Goal: Task Accomplishment & Management: Use online tool/utility

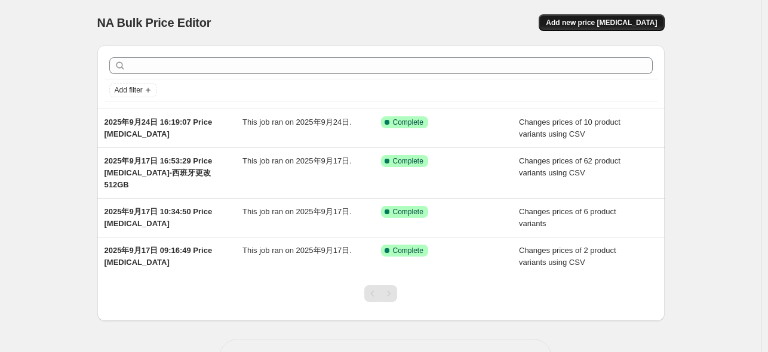
click at [614, 27] on button "Add new price [MEDICAL_DATA]" at bounding box center [601, 22] width 125 height 17
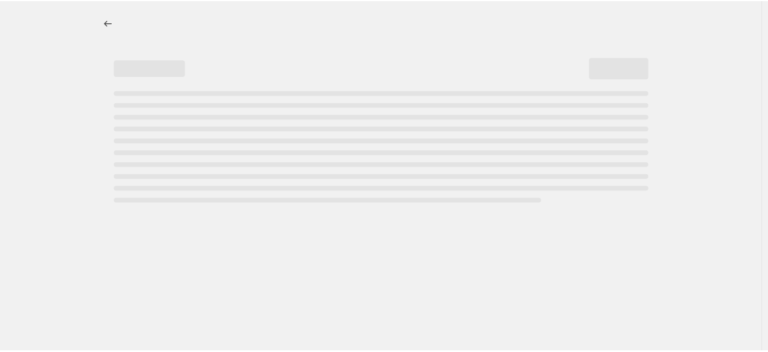
select select "percentage"
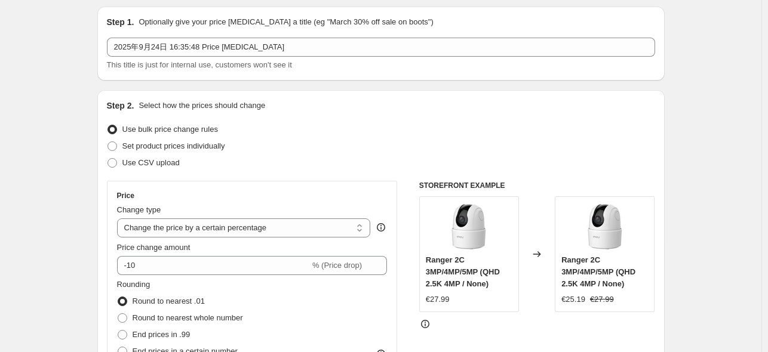
scroll to position [60, 0]
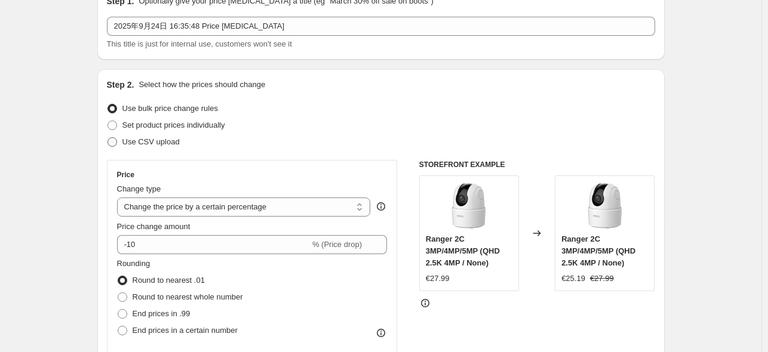
click at [170, 147] on span "Use CSV upload" at bounding box center [150, 142] width 57 height 12
click at [108, 138] on input "Use CSV upload" at bounding box center [107, 137] width 1 height 1
radio input "true"
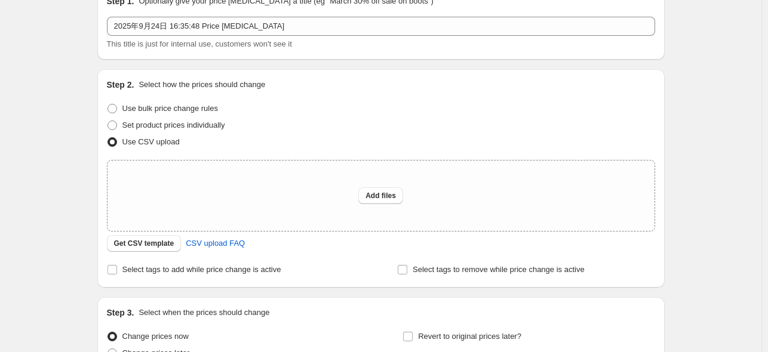
scroll to position [179, 0]
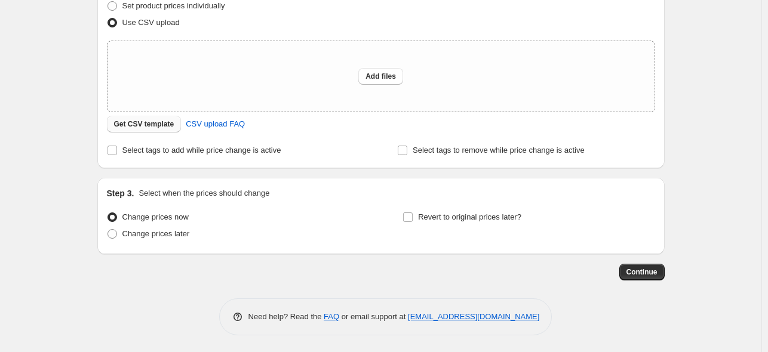
click at [168, 126] on span "Get CSV template" at bounding box center [144, 124] width 60 height 10
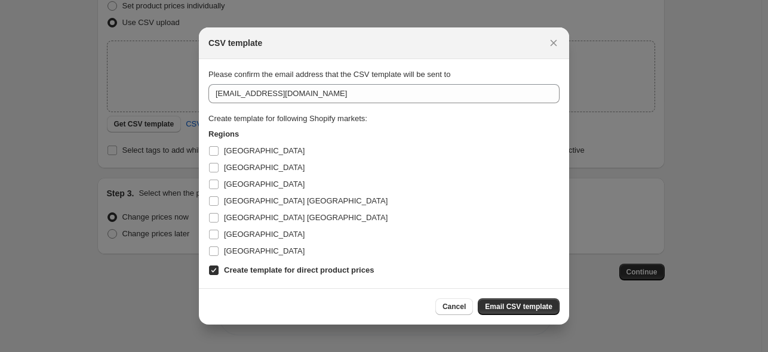
click at [242, 274] on b "Create template for direct product prices" at bounding box center [299, 270] width 150 height 9
click at [219, 274] on input "Create template for direct product prices" at bounding box center [214, 271] width 10 height 10
checkbox input "false"
click at [238, 153] on span "[GEOGRAPHIC_DATA]" at bounding box center [264, 150] width 81 height 9
click at [219, 153] on input "[GEOGRAPHIC_DATA]" at bounding box center [214, 151] width 10 height 10
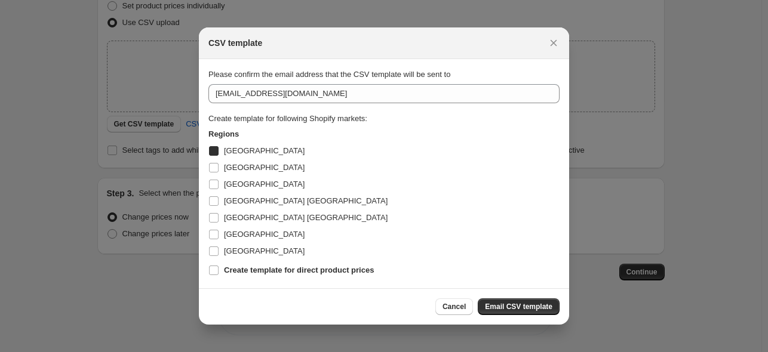
checkbox input "true"
click at [531, 309] on span "Email CSV template" at bounding box center [518, 307] width 67 height 10
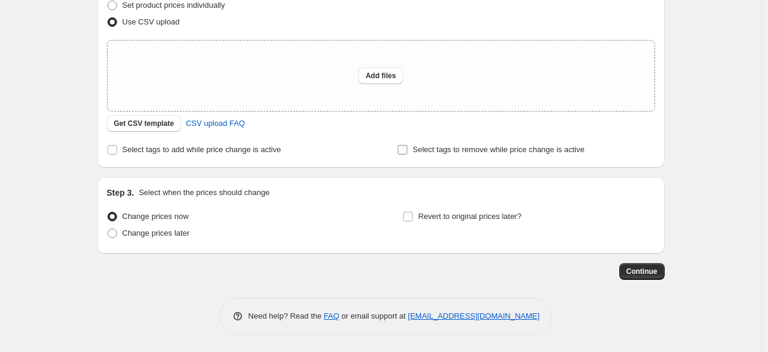
scroll to position [120, 0]
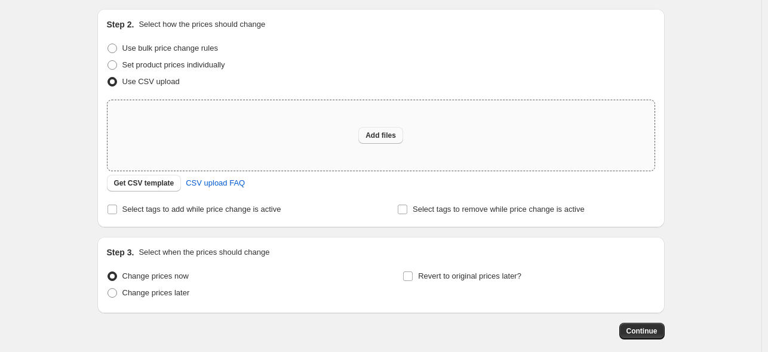
click at [382, 139] on span "Add files" at bounding box center [380, 136] width 30 height 10
click at [134, 182] on span "Get CSV template" at bounding box center [144, 184] width 60 height 10
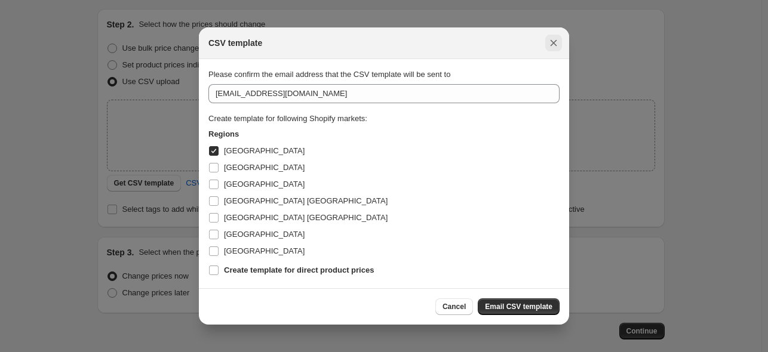
click at [550, 41] on icon "Close" at bounding box center [554, 43] width 12 height 12
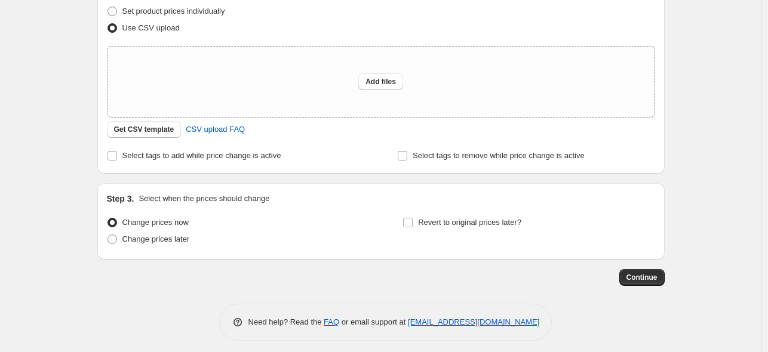
scroll to position [180, 0]
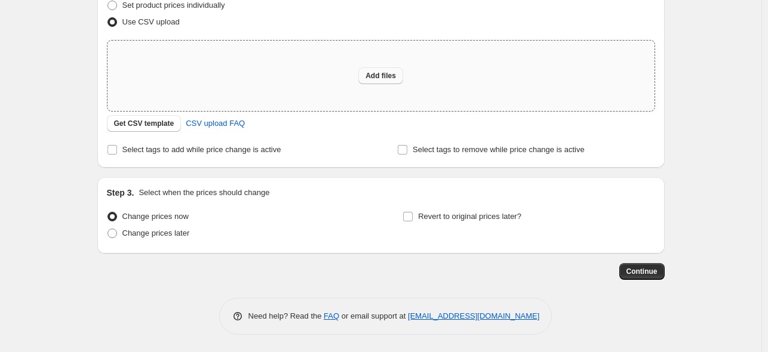
click at [386, 73] on span "Add files" at bounding box center [380, 76] width 30 height 10
type input "C:\fakepath\法国512.csv"
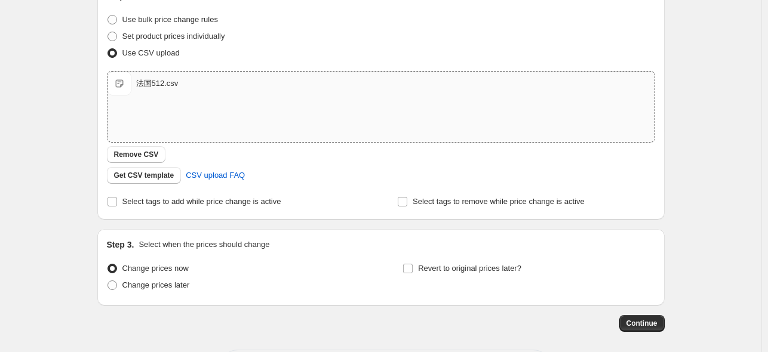
scroll to position [201, 0]
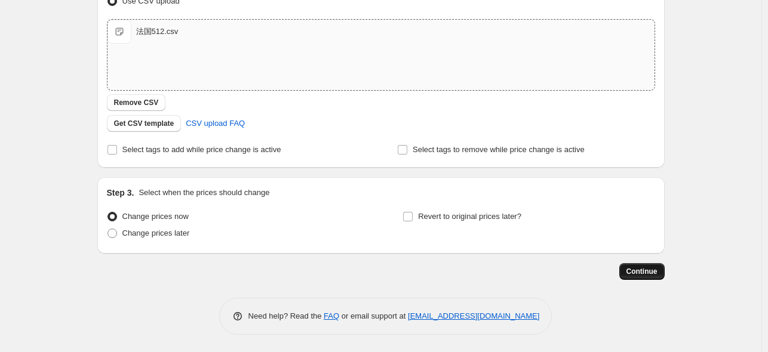
click at [657, 272] on span "Continue" at bounding box center [641, 272] width 31 height 10
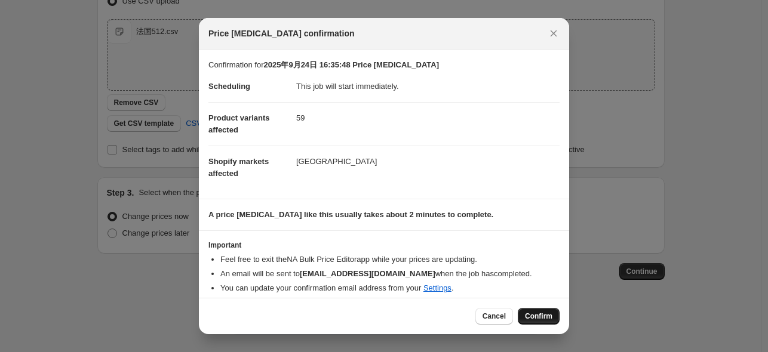
click at [546, 319] on span "Confirm" at bounding box center [538, 317] width 27 height 10
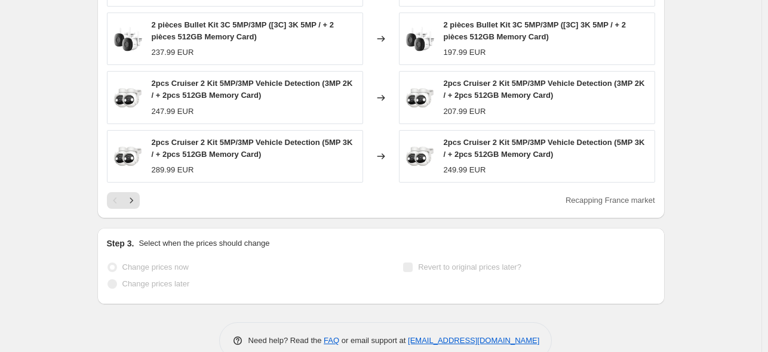
scroll to position [638, 0]
click at [132, 207] on icon "Next" at bounding box center [131, 201] width 12 height 12
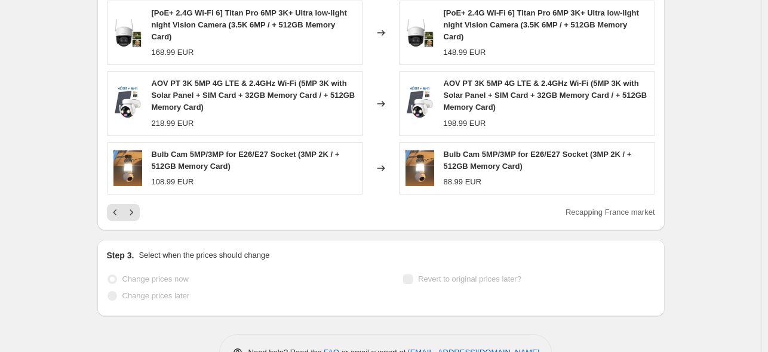
scroll to position [651, 0]
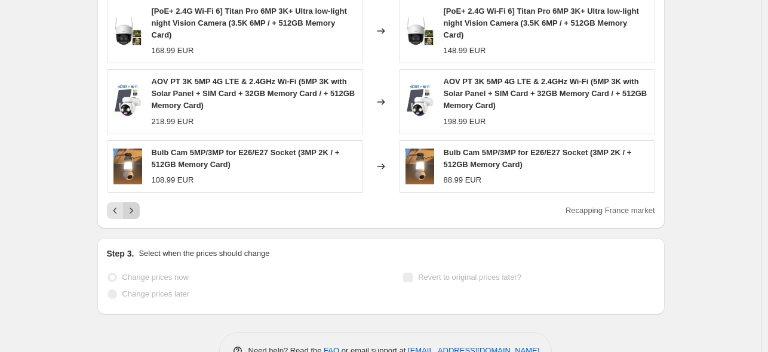
click at [136, 208] on icon "Next" at bounding box center [131, 211] width 12 height 12
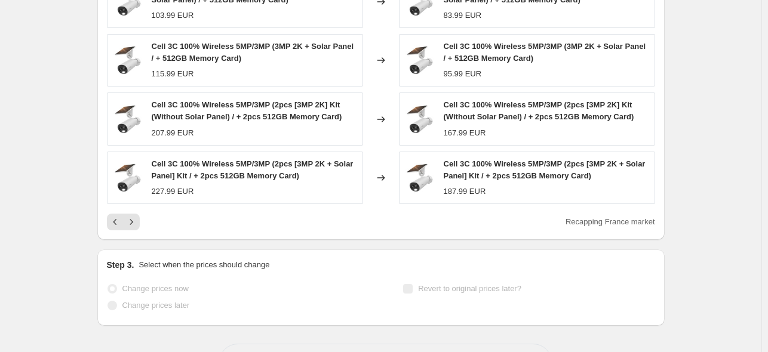
scroll to position [616, 0]
click at [133, 227] on button "Next" at bounding box center [131, 222] width 17 height 17
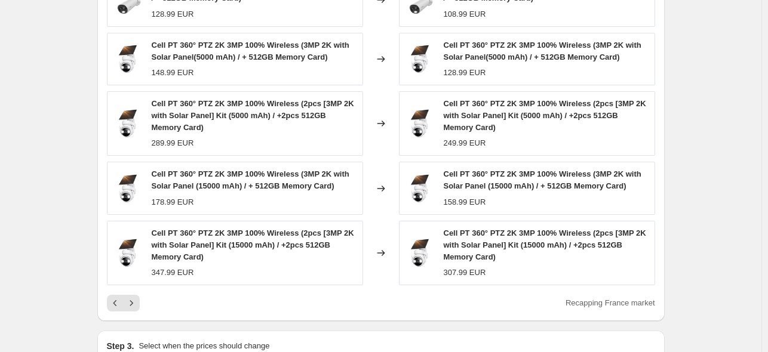
scroll to position [623, 0]
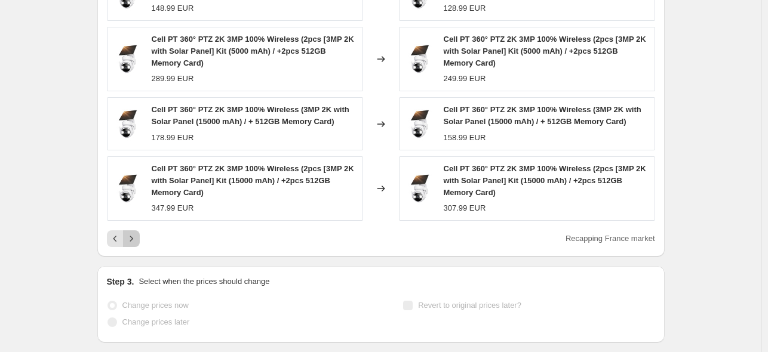
click at [131, 245] on icon "Next" at bounding box center [131, 239] width 12 height 12
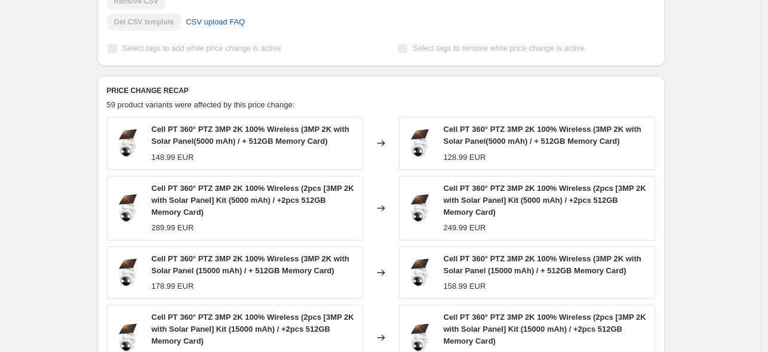
scroll to position [633, 0]
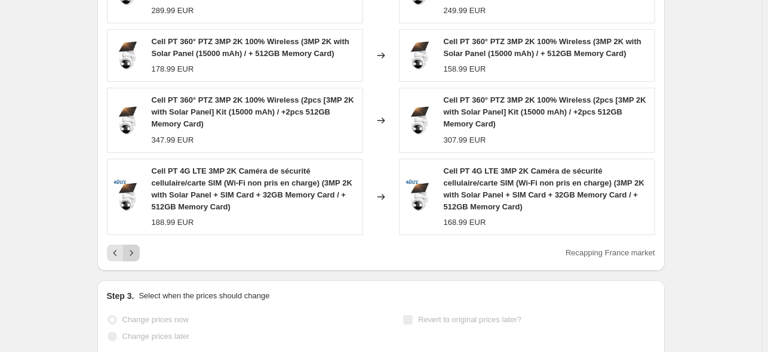
click at [126, 262] on button "Next" at bounding box center [131, 253] width 17 height 17
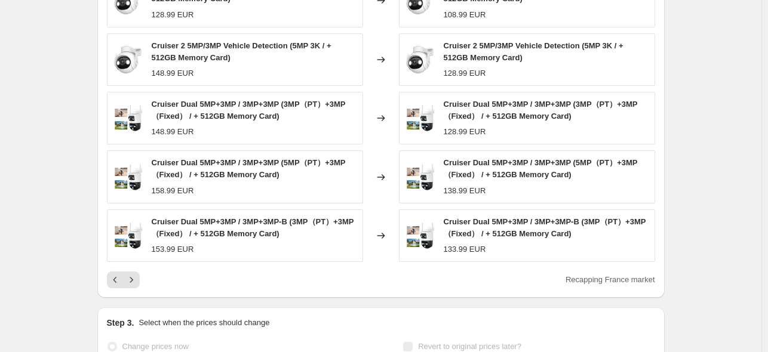
scroll to position [661, 0]
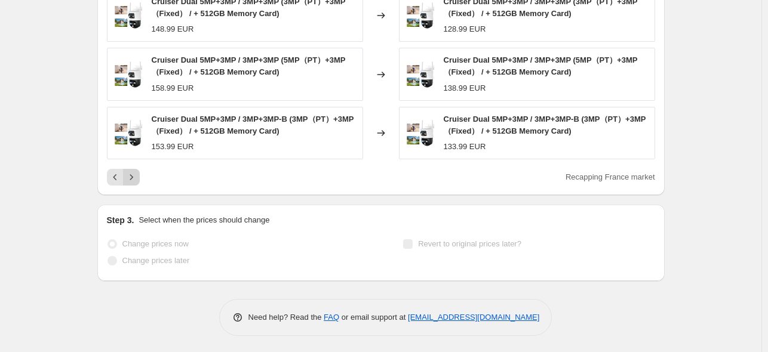
click at [136, 174] on icon "Next" at bounding box center [131, 177] width 12 height 12
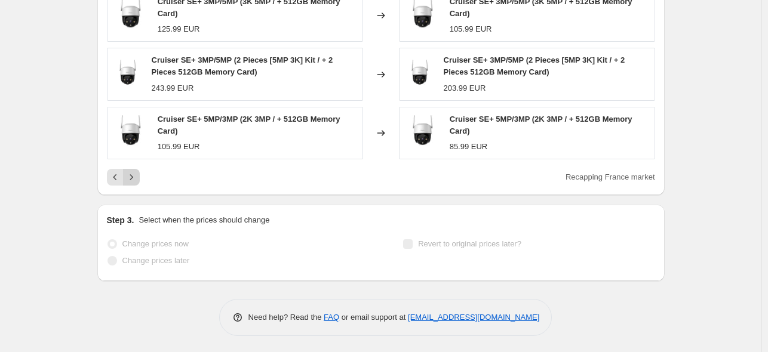
click at [136, 174] on icon "Next" at bounding box center [131, 177] width 12 height 12
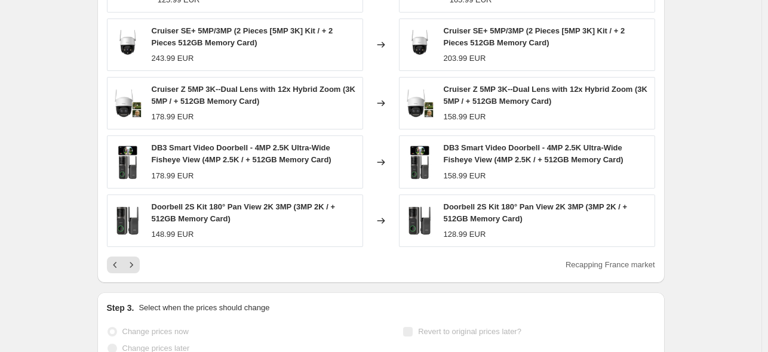
scroll to position [593, 0]
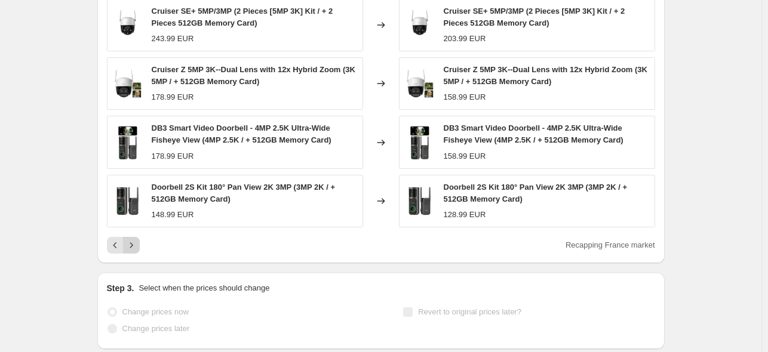
click at [128, 250] on icon "Next" at bounding box center [131, 245] width 12 height 12
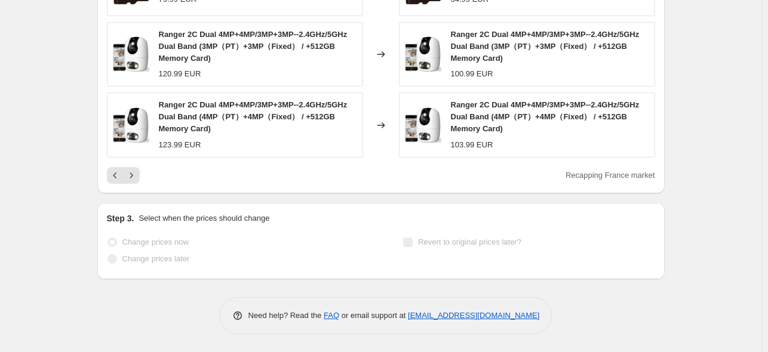
scroll to position [705, 0]
click at [136, 177] on icon "Next" at bounding box center [131, 176] width 12 height 12
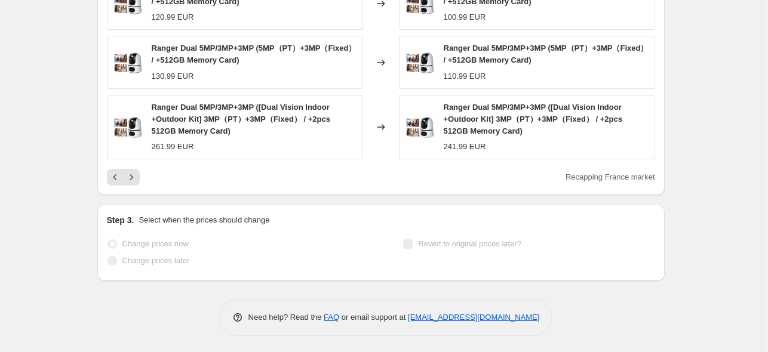
scroll to position [672, 0]
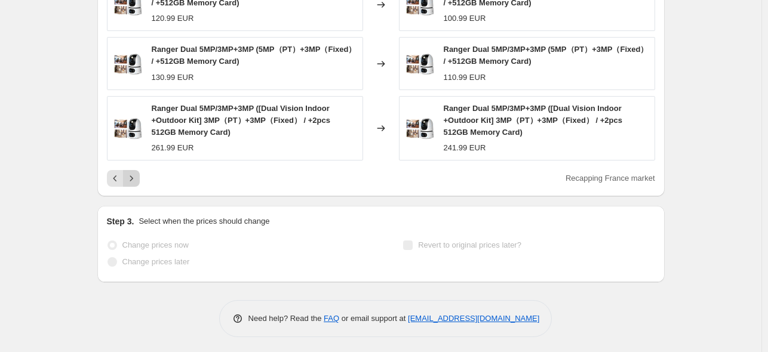
click at [135, 179] on icon "Next" at bounding box center [131, 179] width 12 height 12
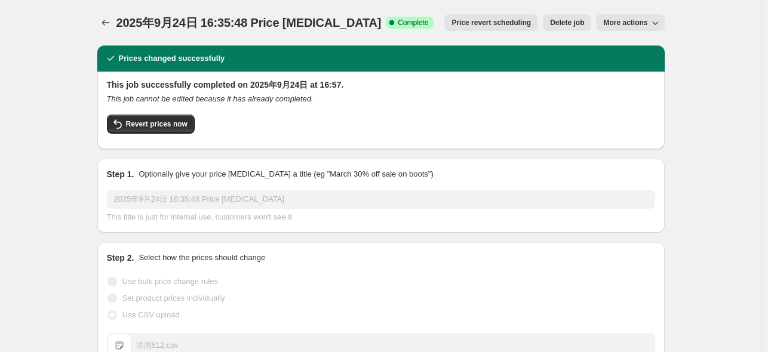
scroll to position [673, 0]
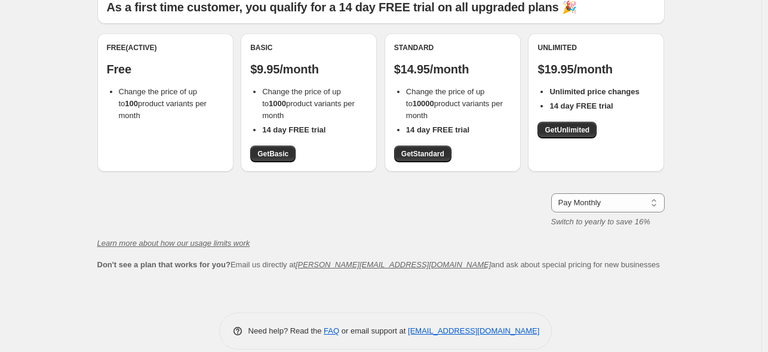
scroll to position [108, 0]
